Goal: Information Seeking & Learning: Check status

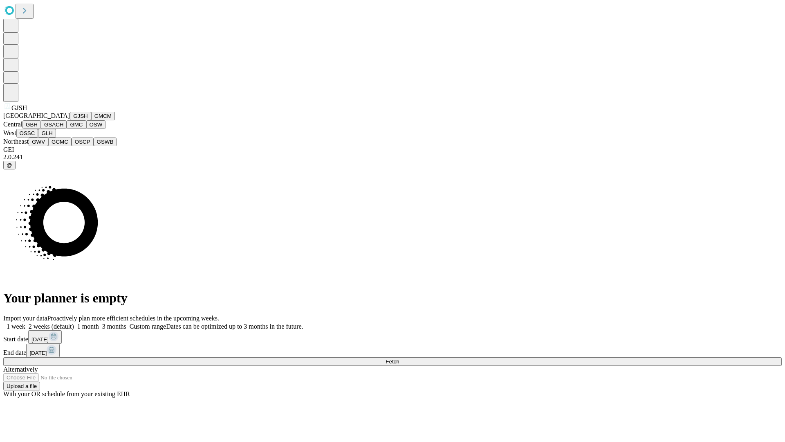
click at [70, 120] on button "GJSH" at bounding box center [80, 116] width 21 height 9
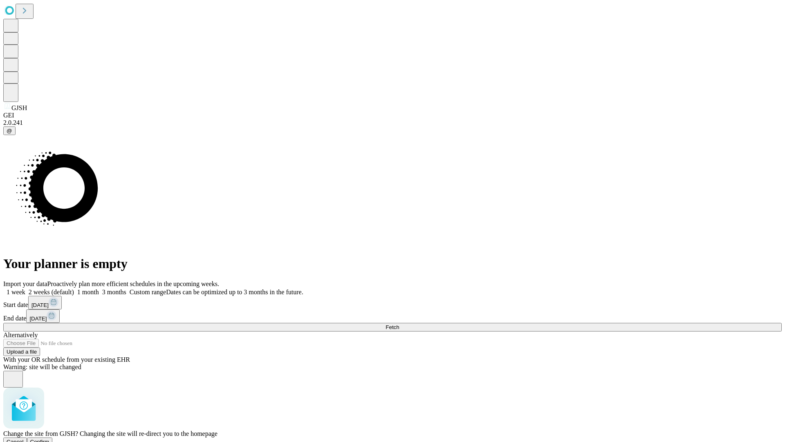
click at [49, 438] on span "Confirm" at bounding box center [39, 441] width 19 height 6
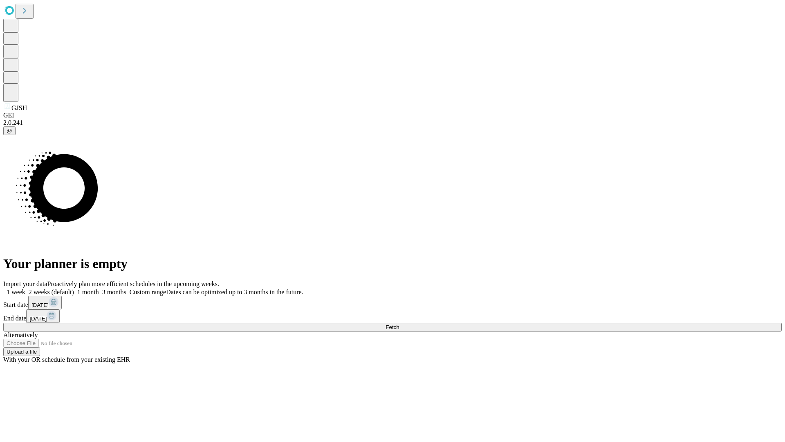
click at [99, 288] on label "1 month" at bounding box center [86, 291] width 25 height 7
click at [399, 324] on span "Fetch" at bounding box center [392, 327] width 13 height 6
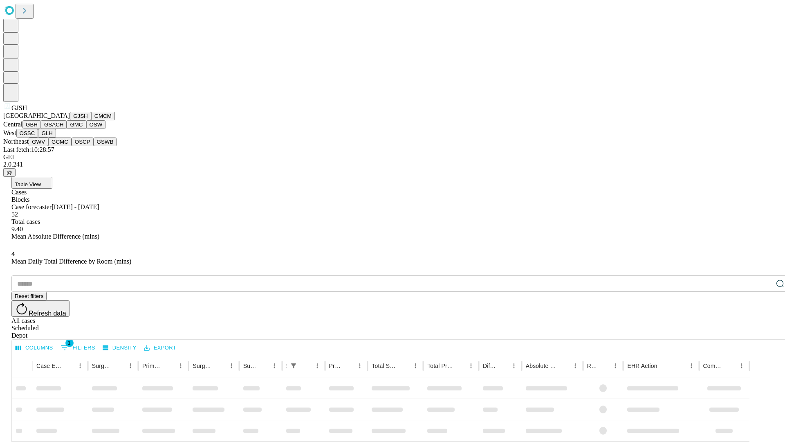
click at [91, 120] on button "GMCM" at bounding box center [103, 116] width 24 height 9
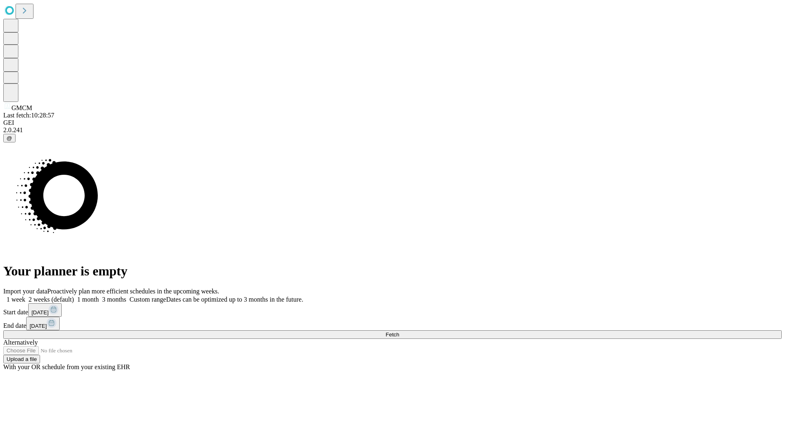
click at [99, 296] on label "1 month" at bounding box center [86, 299] width 25 height 7
click at [399, 331] on span "Fetch" at bounding box center [392, 334] width 13 height 6
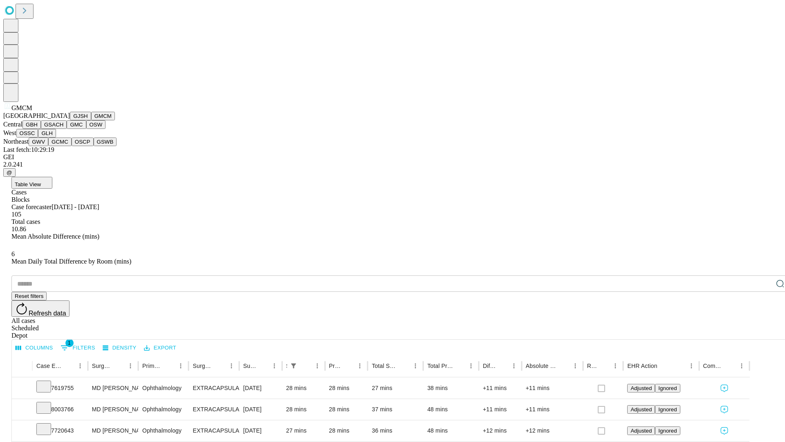
click at [41, 129] on button "GBH" at bounding box center [31, 124] width 18 height 9
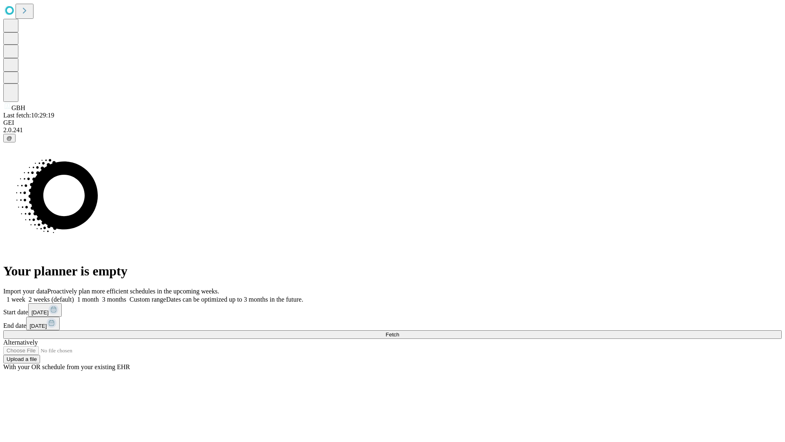
click at [99, 296] on label "1 month" at bounding box center [86, 299] width 25 height 7
click at [399, 331] on span "Fetch" at bounding box center [392, 334] width 13 height 6
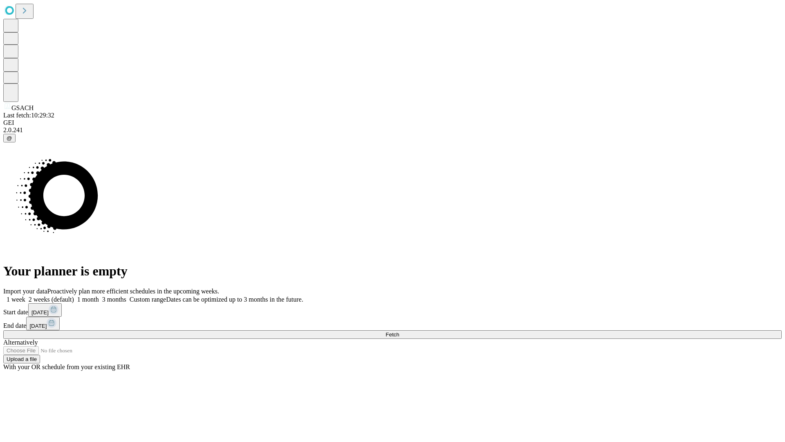
click at [99, 296] on label "1 month" at bounding box center [86, 299] width 25 height 7
click at [399, 331] on span "Fetch" at bounding box center [392, 334] width 13 height 6
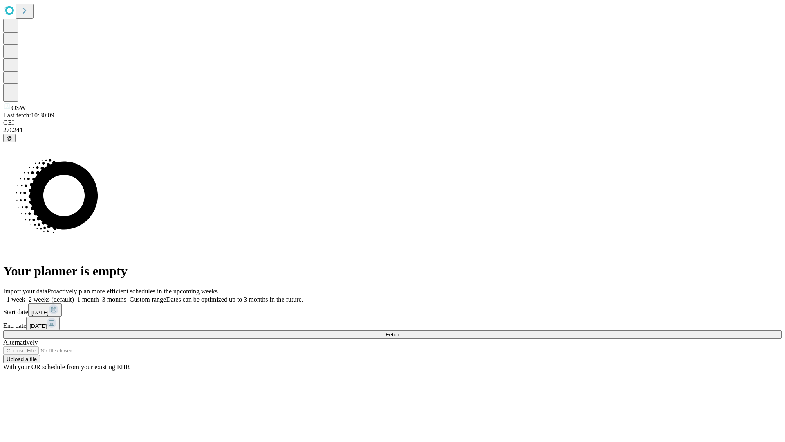
click at [399, 331] on span "Fetch" at bounding box center [392, 334] width 13 height 6
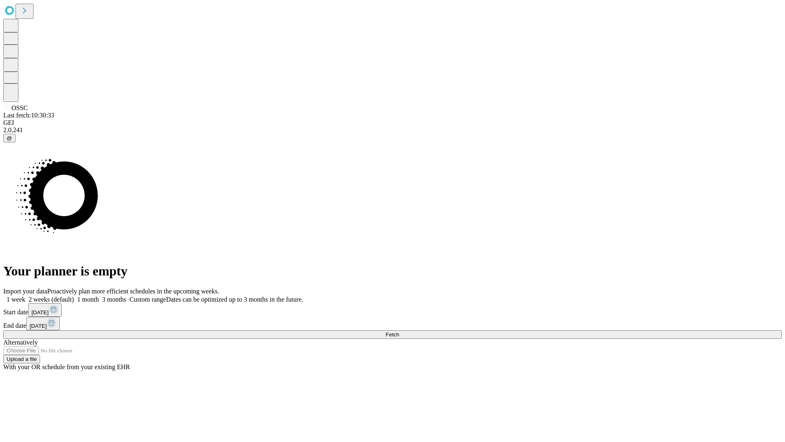
click at [399, 331] on span "Fetch" at bounding box center [392, 334] width 13 height 6
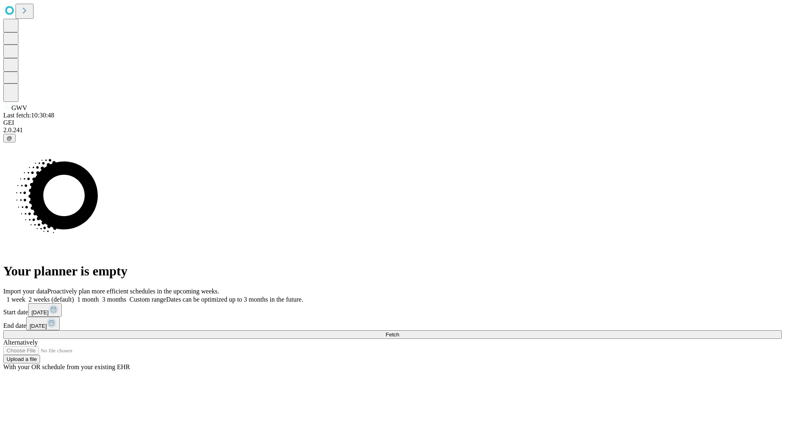
click at [99, 296] on label "1 month" at bounding box center [86, 299] width 25 height 7
click at [399, 331] on span "Fetch" at bounding box center [392, 334] width 13 height 6
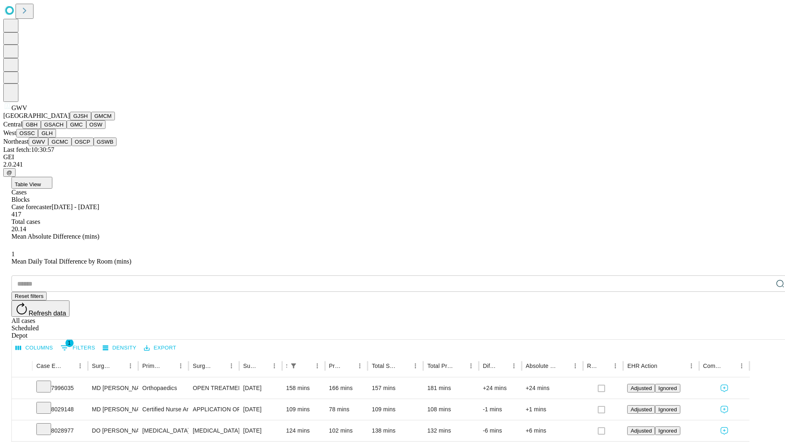
click at [63, 146] on button "GCMC" at bounding box center [59, 141] width 23 height 9
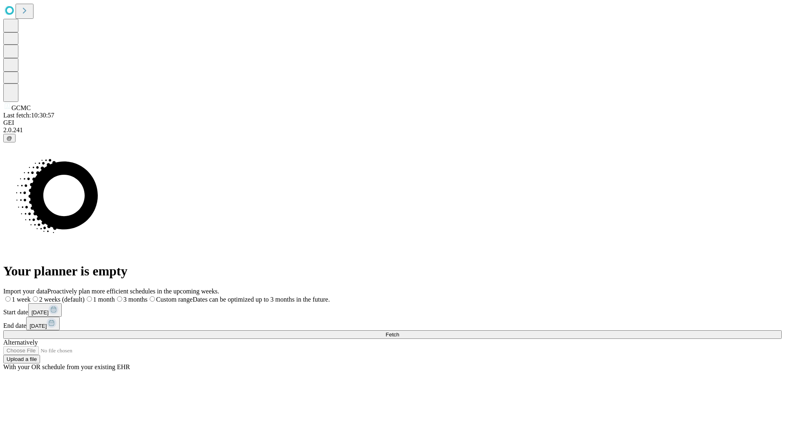
click at [115, 296] on label "1 month" at bounding box center [100, 299] width 30 height 7
click at [399, 331] on span "Fetch" at bounding box center [392, 334] width 13 height 6
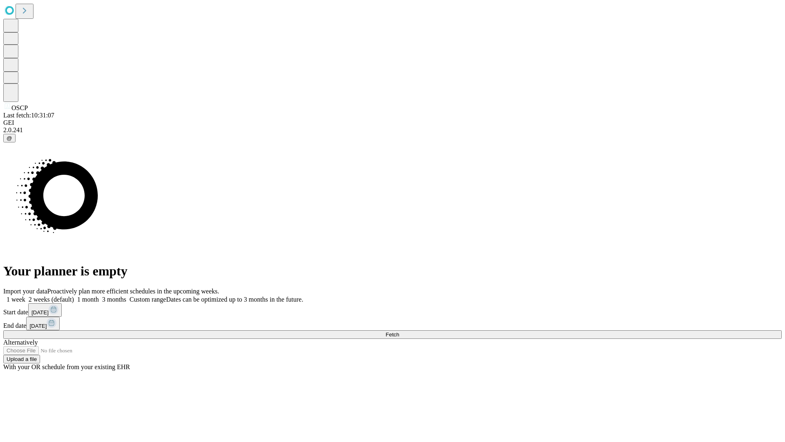
click at [399, 331] on span "Fetch" at bounding box center [392, 334] width 13 height 6
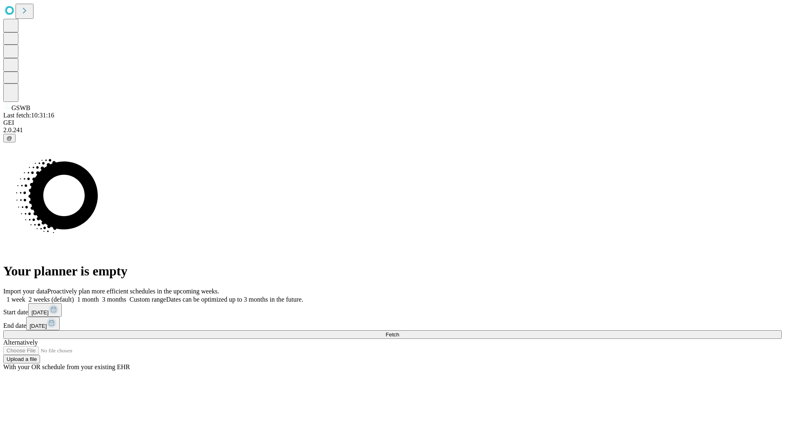
click at [99, 296] on label "1 month" at bounding box center [86, 299] width 25 height 7
click at [399, 331] on span "Fetch" at bounding box center [392, 334] width 13 height 6
